Goal: Task Accomplishment & Management: Manage account settings

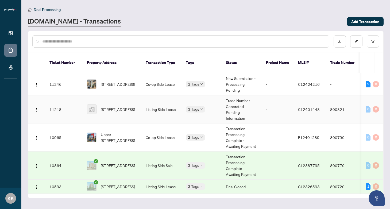
click at [234, 106] on td "Trade Number Generated - Pending Information" at bounding box center [241, 109] width 40 height 28
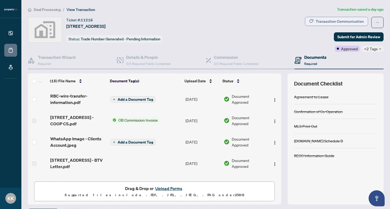
click at [355, 23] on div "Transaction Communication" at bounding box center [339, 21] width 48 height 9
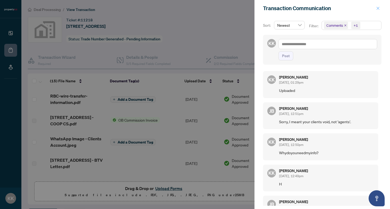
click at [376, 7] on icon "close" at bounding box center [378, 8] width 4 height 4
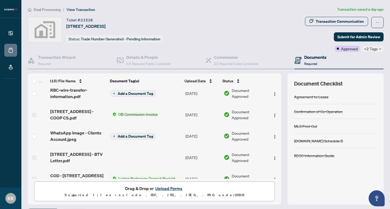
scroll to position [7, 0]
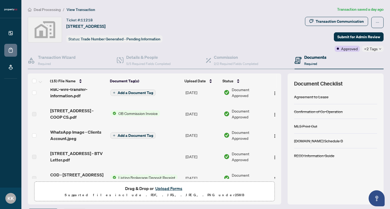
click at [126, 113] on span "OB Commission Invoice" at bounding box center [138, 113] width 44 height 6
click at [246, 119] on td "Document Approved" at bounding box center [244, 113] width 46 height 21
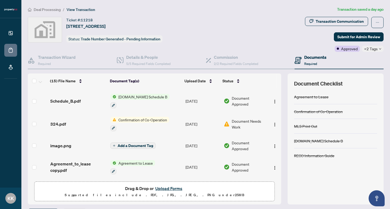
scroll to position [237, 0]
click at [229, 126] on div "Document Needs Work" at bounding box center [245, 124] width 42 height 12
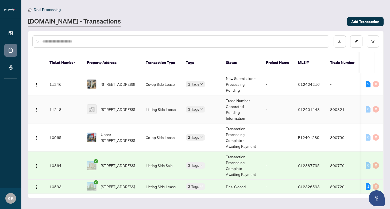
click at [133, 106] on span "[STREET_ADDRESS]" at bounding box center [118, 109] width 34 height 6
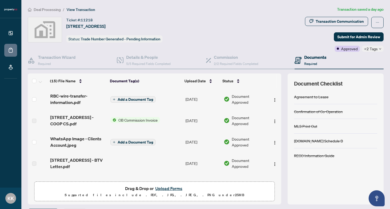
click at [76, 101] on span "RBC-wire-transfer-information.pdf" at bounding box center [78, 99] width 56 height 13
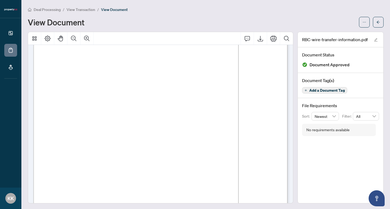
scroll to position [17, 0]
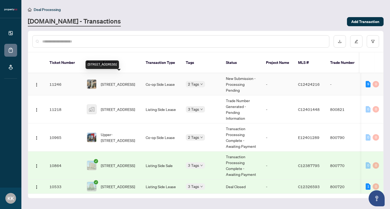
click at [123, 81] on span "[STREET_ADDRESS]" at bounding box center [118, 84] width 34 height 6
